Goal: Communication & Community: Answer question/provide support

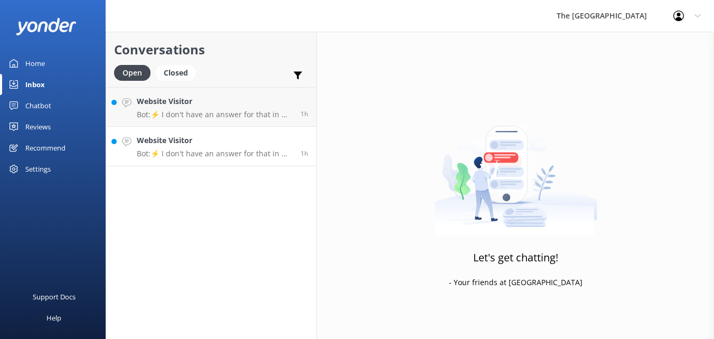
click at [241, 139] on h4 "Website Visitor" at bounding box center [215, 141] width 156 height 12
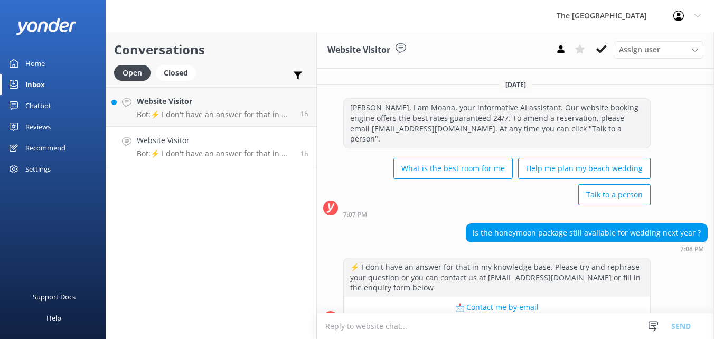
scroll to position [668, 0]
click at [227, 113] on p "Bot: ⚡ I don't have an answer for that in my knowledge base. Please try and rep…" at bounding box center [215, 115] width 156 height 10
